Goal: Browse casually

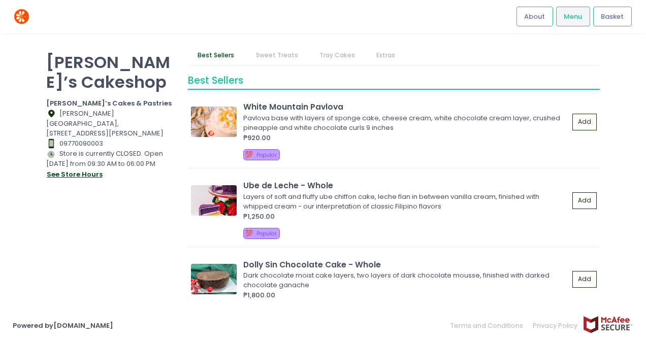
click at [83, 172] on button "see store hours" at bounding box center [74, 174] width 57 height 11
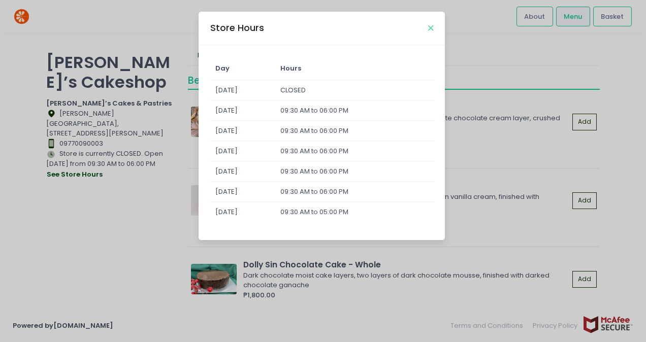
click at [431, 26] on icon "Close" at bounding box center [430, 28] width 5 height 8
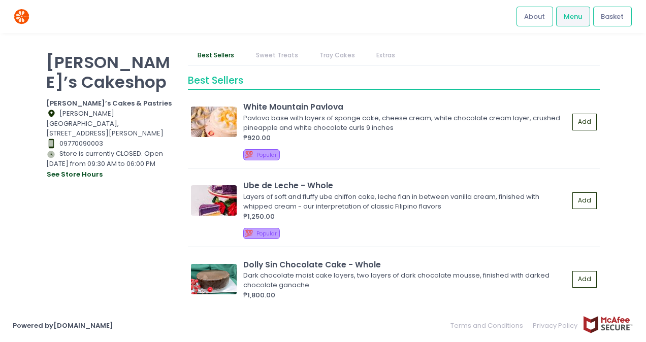
click at [266, 50] on link "Sweet Treats" at bounding box center [277, 55] width 62 height 19
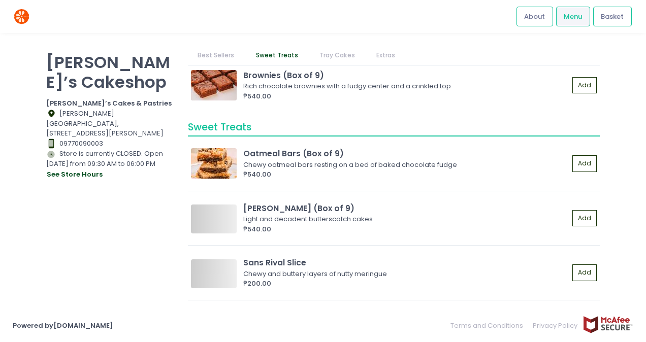
scroll to position [939, 0]
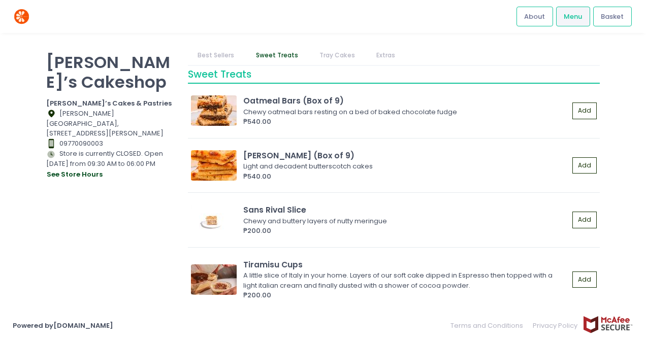
click at [223, 50] on link "Best Sellers" at bounding box center [216, 55] width 56 height 19
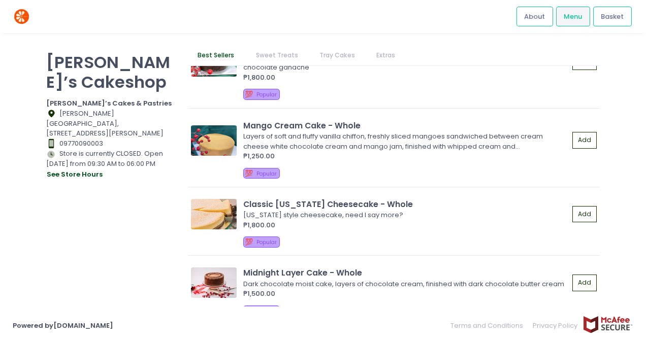
scroll to position [0, 0]
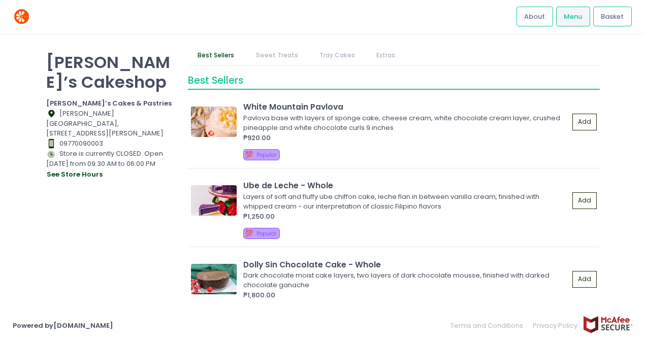
click at [336, 55] on link "Tray Cakes" at bounding box center [336, 55] width 55 height 19
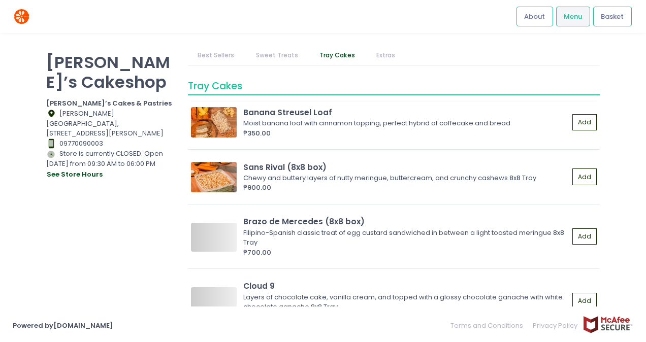
scroll to position [1191, 0]
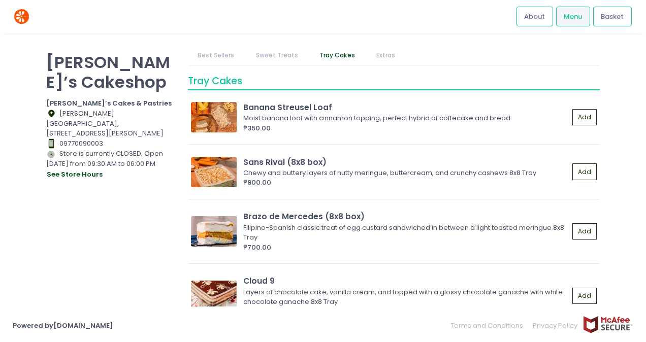
click at [274, 58] on link "Sweet Treats" at bounding box center [277, 55] width 62 height 19
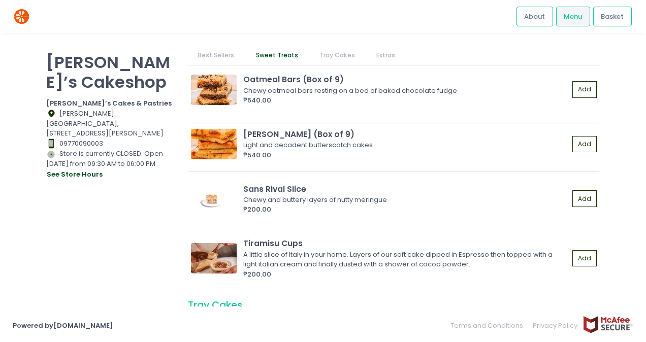
scroll to position [939, 0]
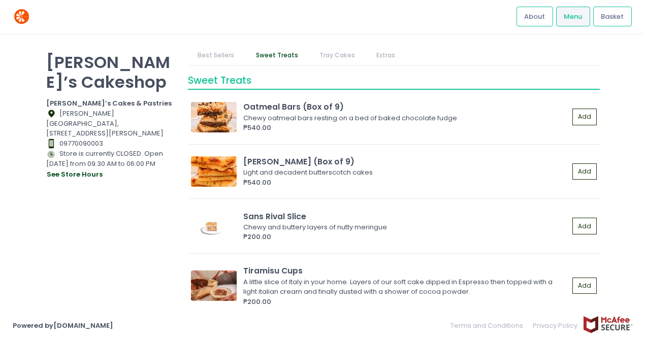
click at [222, 51] on link "Best Sellers" at bounding box center [216, 55] width 56 height 19
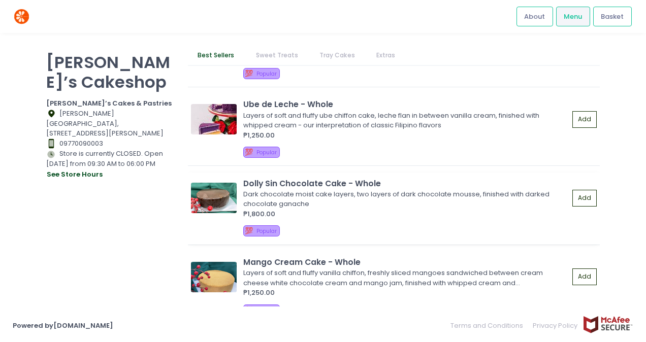
scroll to position [51, 0]
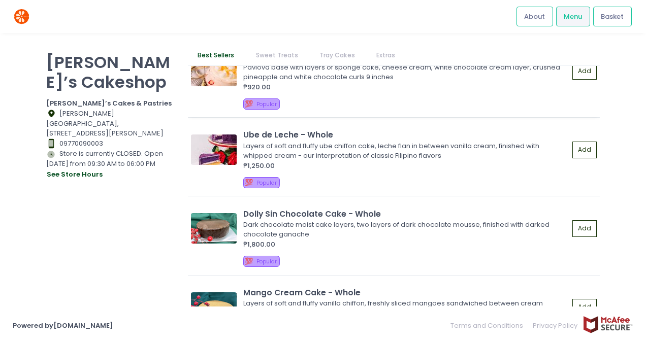
click at [223, 70] on img at bounding box center [214, 71] width 46 height 30
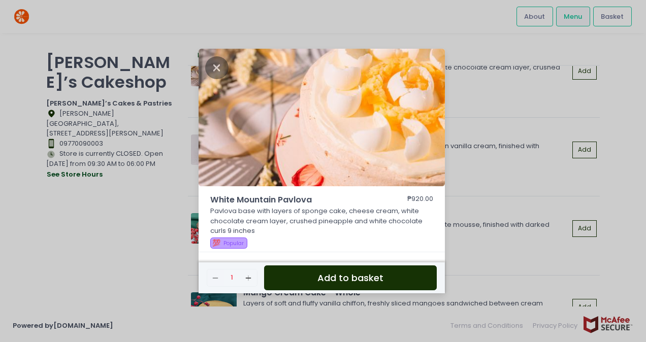
click at [382, 121] on img at bounding box center [321, 118] width 246 height 138
click at [398, 120] on img at bounding box center [321, 118] width 246 height 138
click at [216, 68] on icon "Close" at bounding box center [216, 67] width 23 height 23
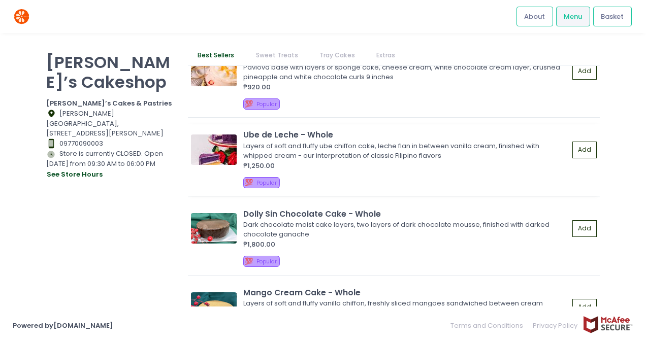
click at [220, 156] on img at bounding box center [214, 149] width 46 height 30
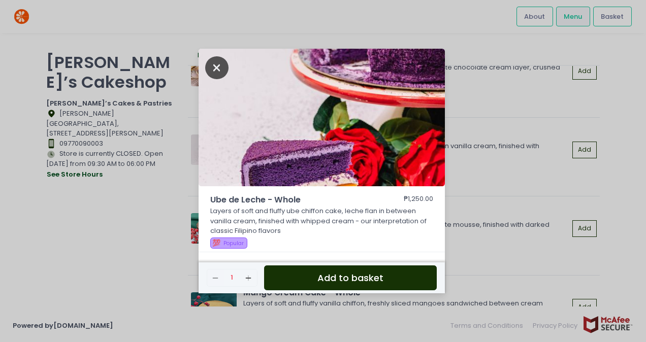
click at [216, 59] on icon "Close" at bounding box center [216, 67] width 23 height 23
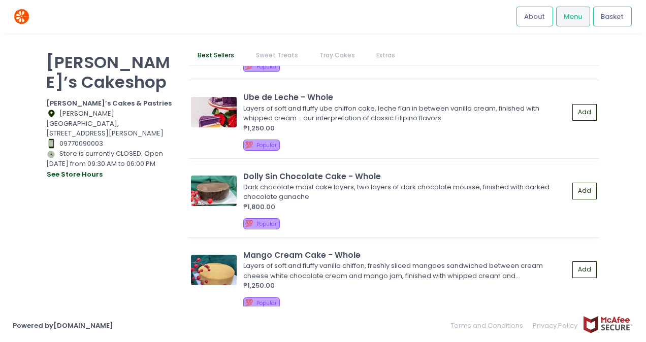
scroll to position [102, 0]
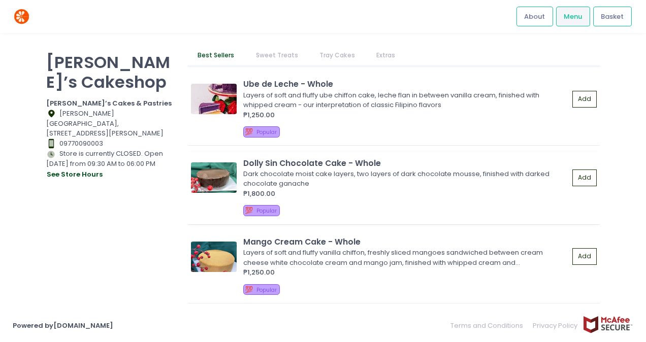
click at [228, 178] on img at bounding box center [214, 177] width 46 height 30
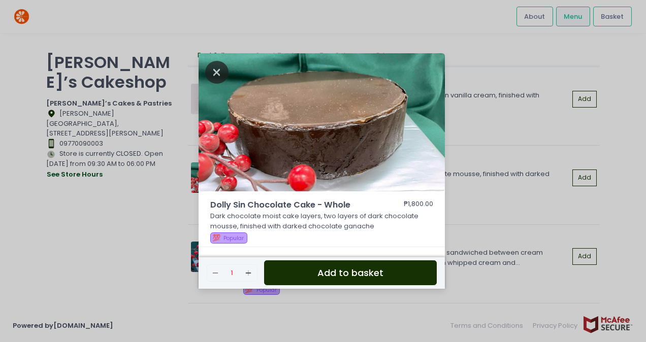
click at [218, 69] on icon "Close" at bounding box center [216, 72] width 23 height 23
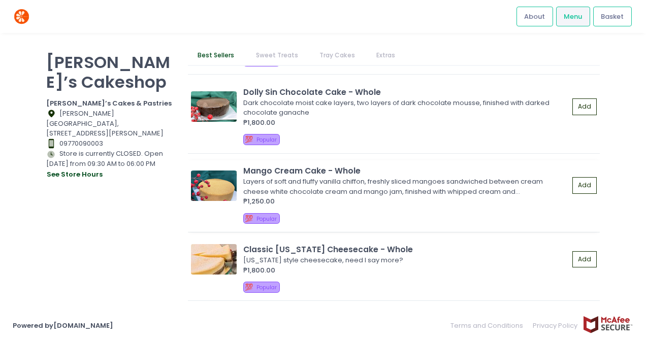
scroll to position [203, 0]
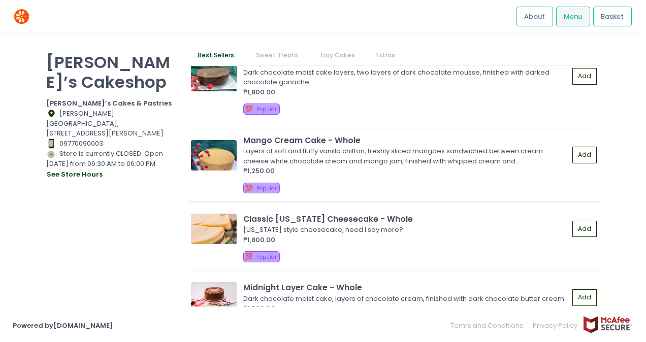
click at [220, 159] on img at bounding box center [214, 155] width 46 height 30
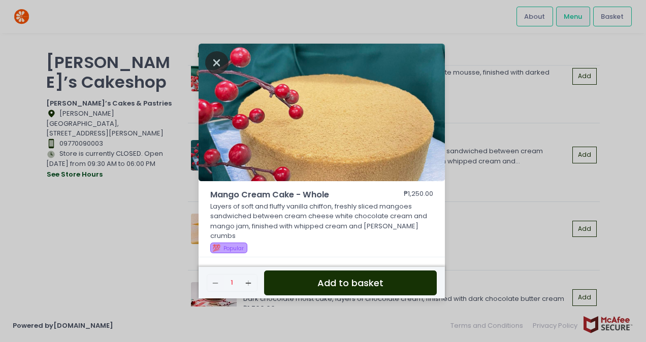
click at [220, 64] on icon "Close" at bounding box center [216, 62] width 23 height 23
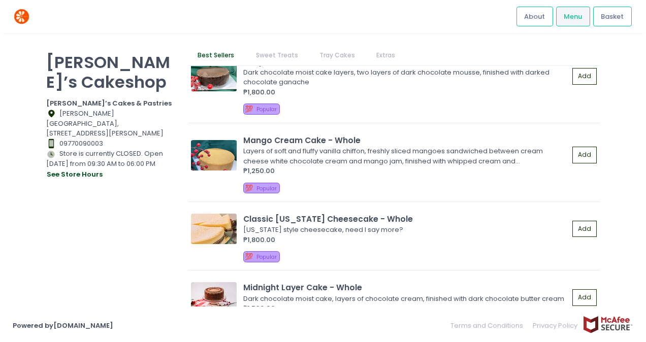
click at [115, 200] on div "[PERSON_NAME]’s Cakeshop [PERSON_NAME]’s Cakes & Pastries Location Created with…" at bounding box center [111, 166] width 142 height 241
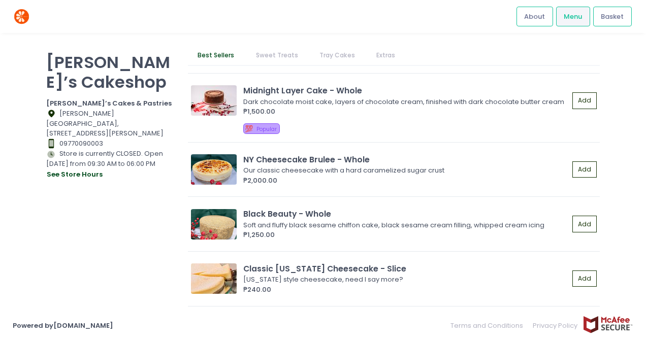
scroll to position [355, 0]
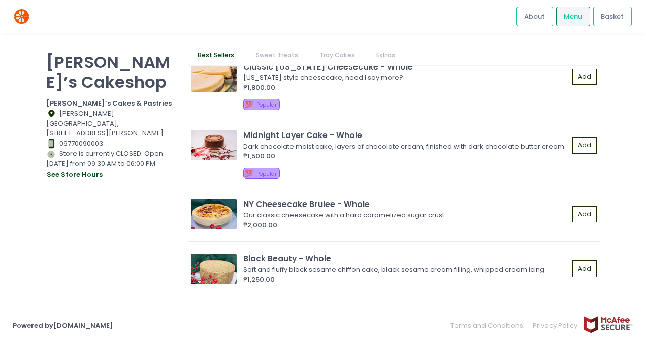
click at [562, 17] on link "Menu" at bounding box center [573, 16] width 34 height 19
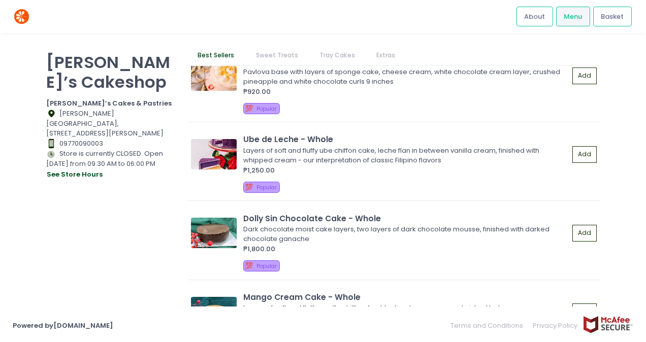
scroll to position [0, 0]
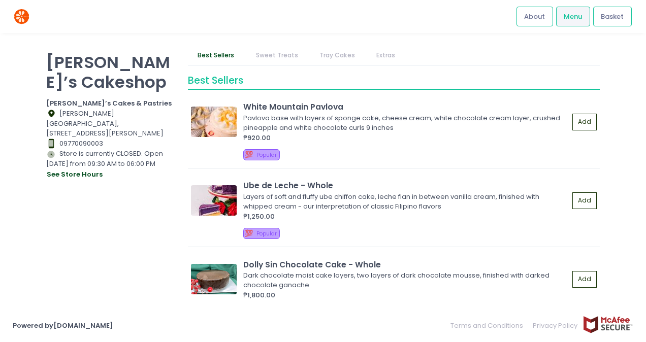
click at [453, 54] on nav "Best Sellers Sweet Treats Tray Cakes Extras" at bounding box center [394, 55] width 412 height 19
